Goal: Transaction & Acquisition: Purchase product/service

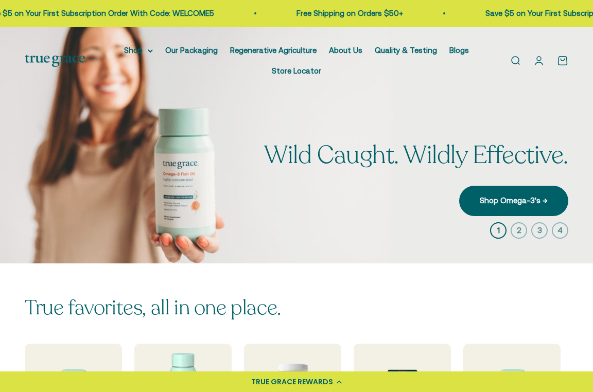
click at [544, 58] on link "Open account page" at bounding box center [538, 60] width 11 height 11
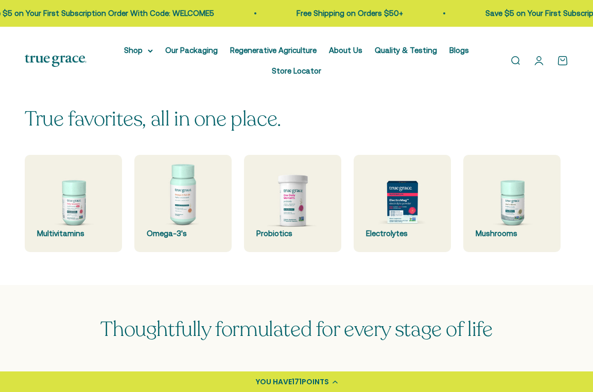
scroll to position [171, 0]
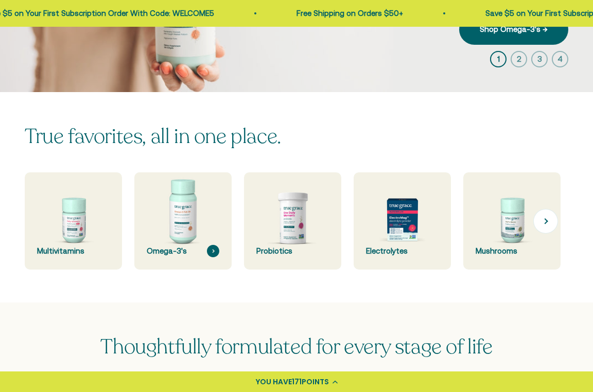
click at [170, 223] on img at bounding box center [182, 220] width 103 height 103
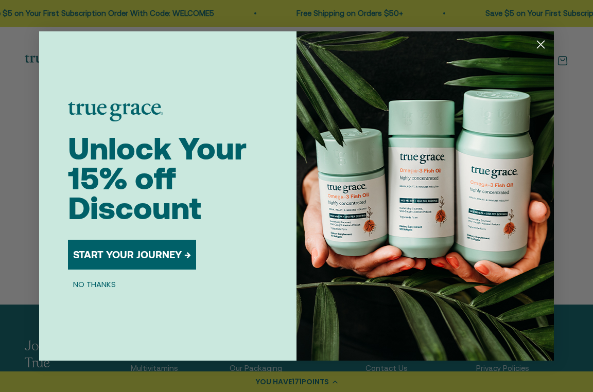
scroll to position [177, 0]
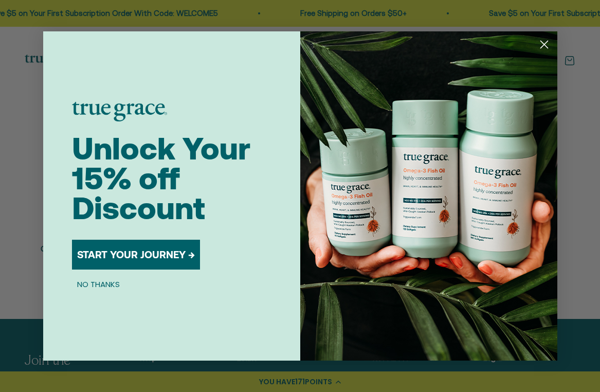
click at [100, 287] on button "NO THANKS" at bounding box center [98, 284] width 53 height 12
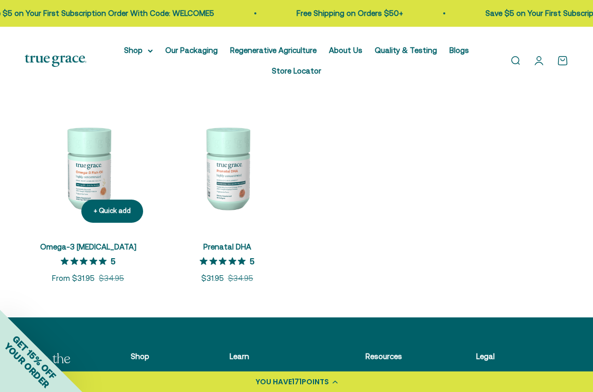
click at [81, 186] on img at bounding box center [88, 167] width 127 height 127
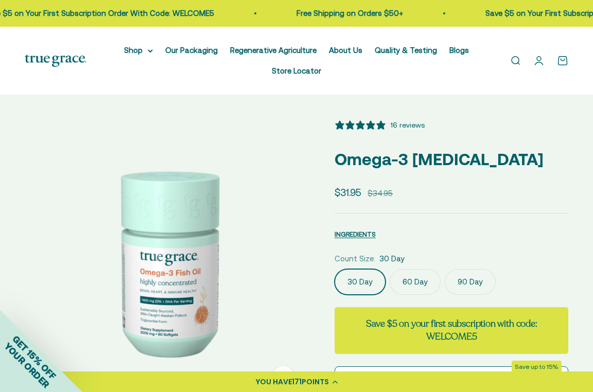
select select "3"
click at [466, 282] on label "90 Day" at bounding box center [469, 282] width 51 height 26
click at [334, 269] on input "90 Day" at bounding box center [334, 269] width 1 height 1
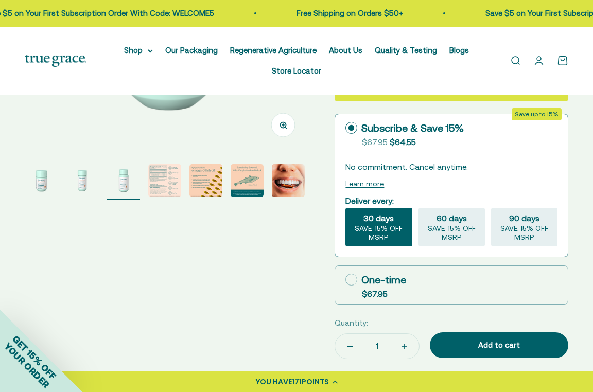
scroll to position [255, 0]
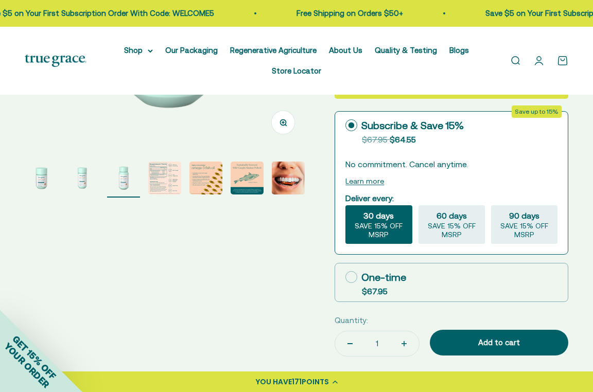
click at [348, 275] on icon at bounding box center [351, 277] width 12 height 12
click at [345, 277] on input "One-time $67.95" at bounding box center [345, 277] width 1 height 1
radio input "true"
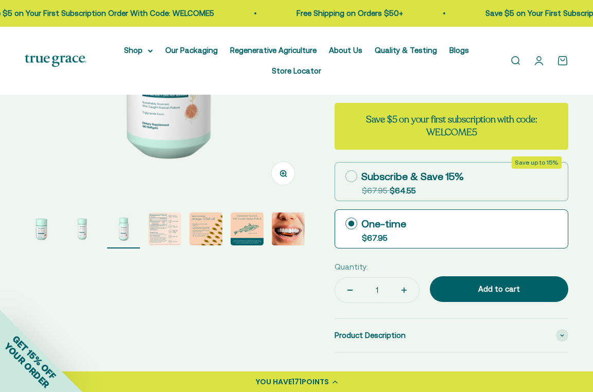
scroll to position [206, 0]
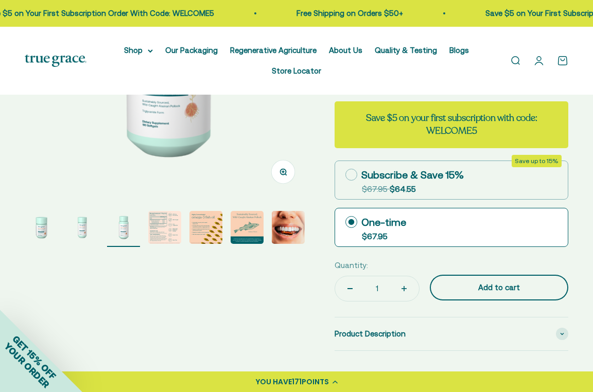
click at [480, 286] on div "Add to cart" at bounding box center [498, 287] width 97 height 12
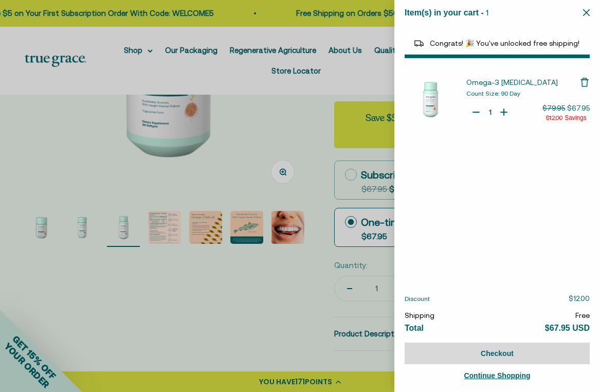
select select "44878154563798"
select select "40058346897600"
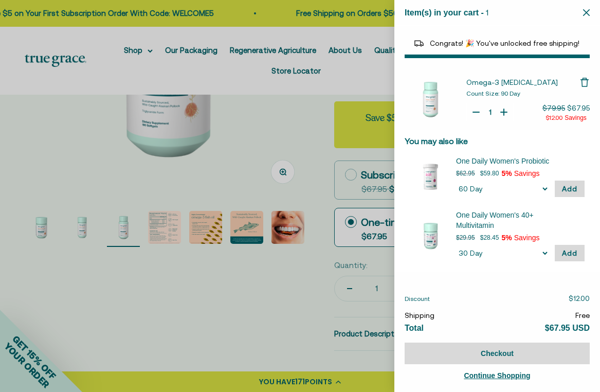
click at [189, 78] on div at bounding box center [300, 196] width 600 height 392
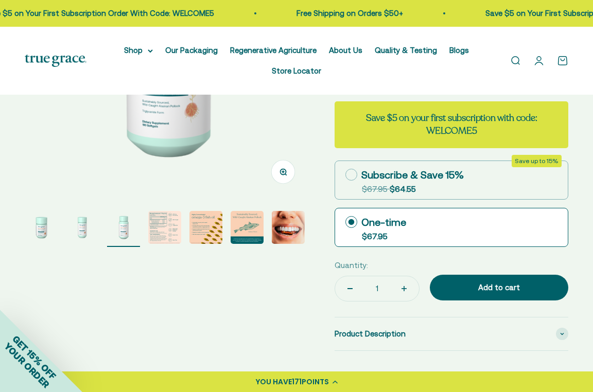
scroll to position [0, 591]
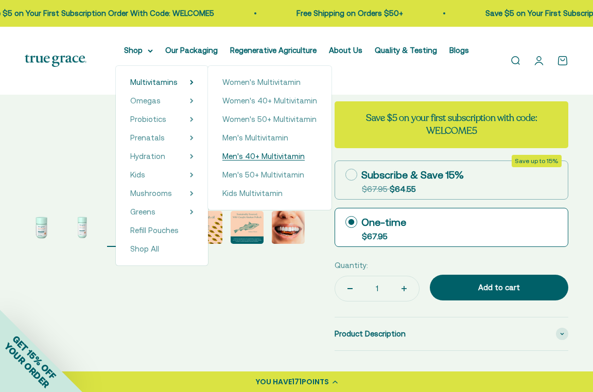
click at [241, 151] on span "Men's 40+ Multivitamin" at bounding box center [263, 156] width 82 height 12
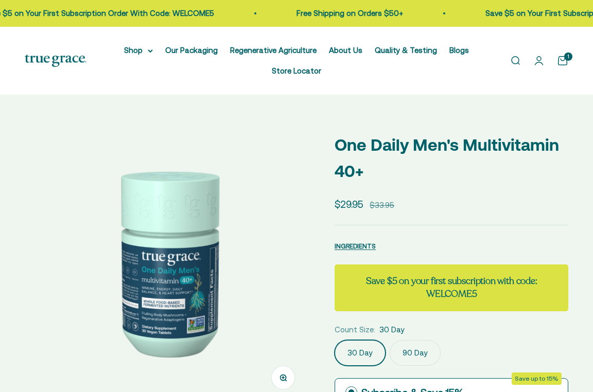
select select "3"
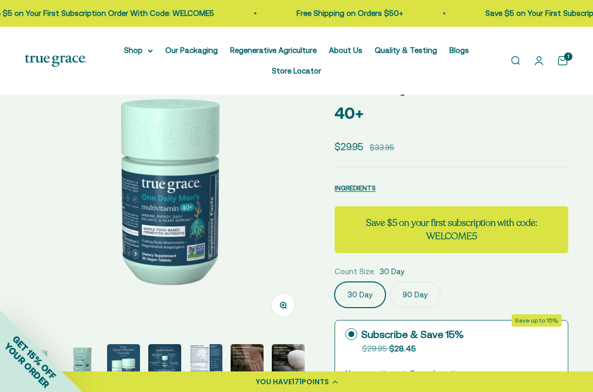
scroll to position [74, 0]
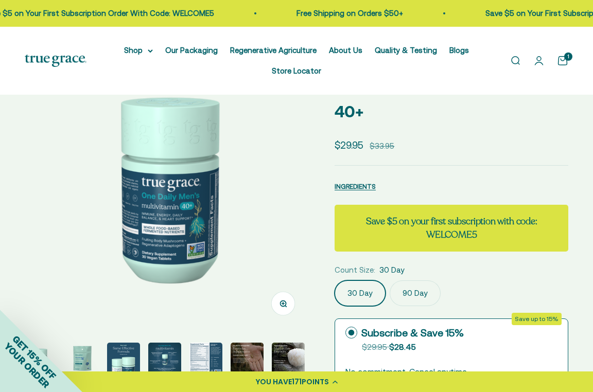
click at [427, 289] on label "90 Day" at bounding box center [414, 293] width 51 height 26
click at [334, 280] on input "90 Day" at bounding box center [334, 280] width 1 height 1
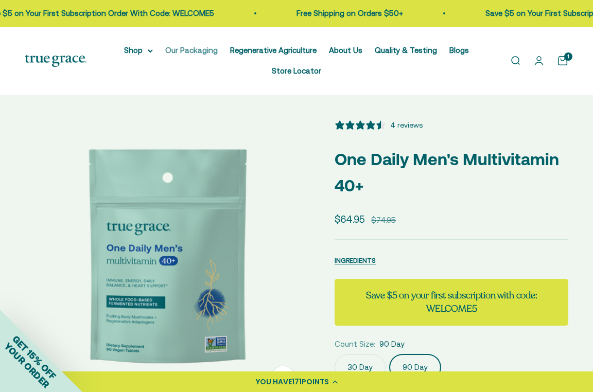
click at [204, 49] on link "Our Packaging" at bounding box center [191, 50] width 52 height 9
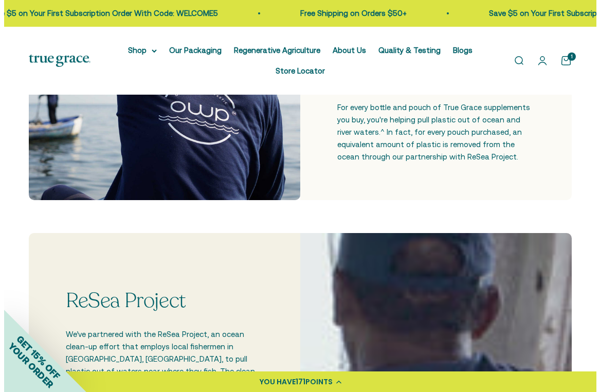
scroll to position [187, 0]
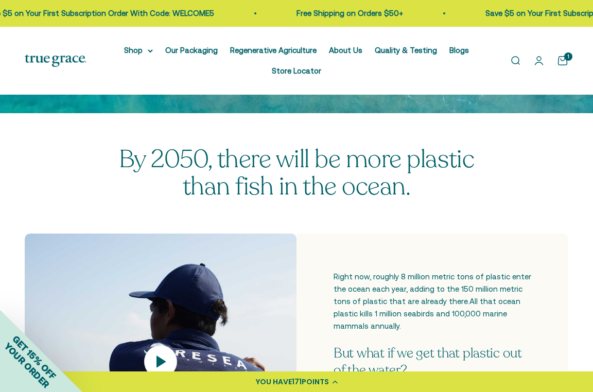
click at [563, 57] on link "Open cart 1" at bounding box center [562, 60] width 11 height 11
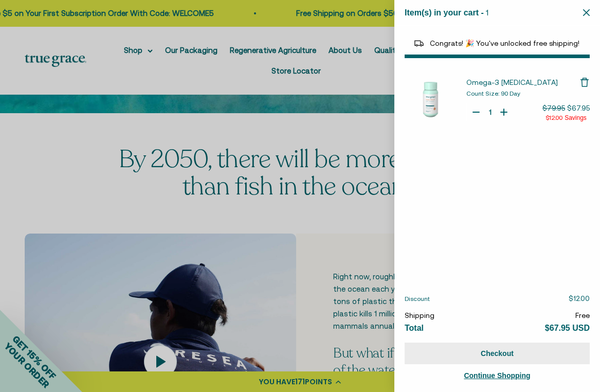
select select "44878154563798"
select select "40058346897600"
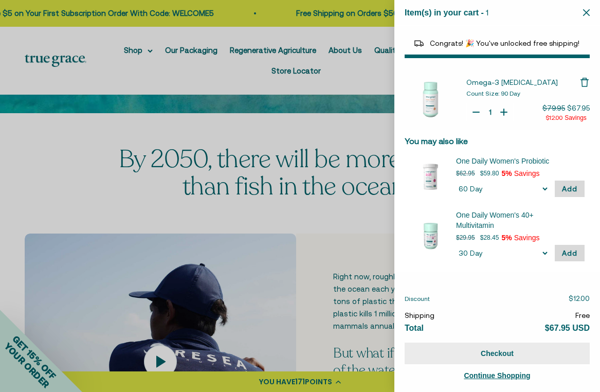
click at [489, 350] on button "Checkout" at bounding box center [497, 354] width 185 height 22
